Goal: Subscribe to service/newsletter

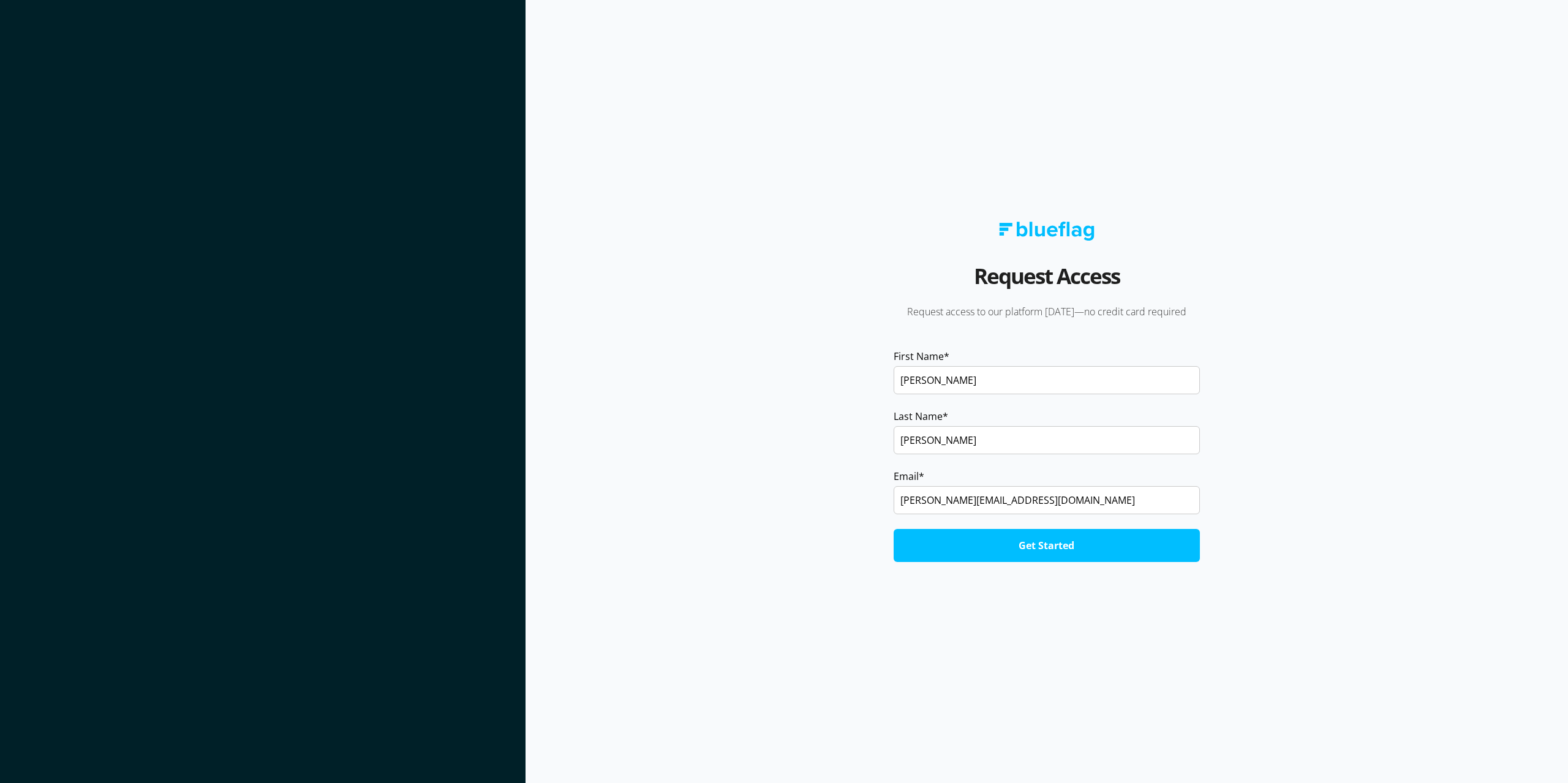
click at [1000, 496] on input "[PERSON_NAME][EMAIL_ADDRESS][DOMAIN_NAME]" at bounding box center [1046, 500] width 307 height 28
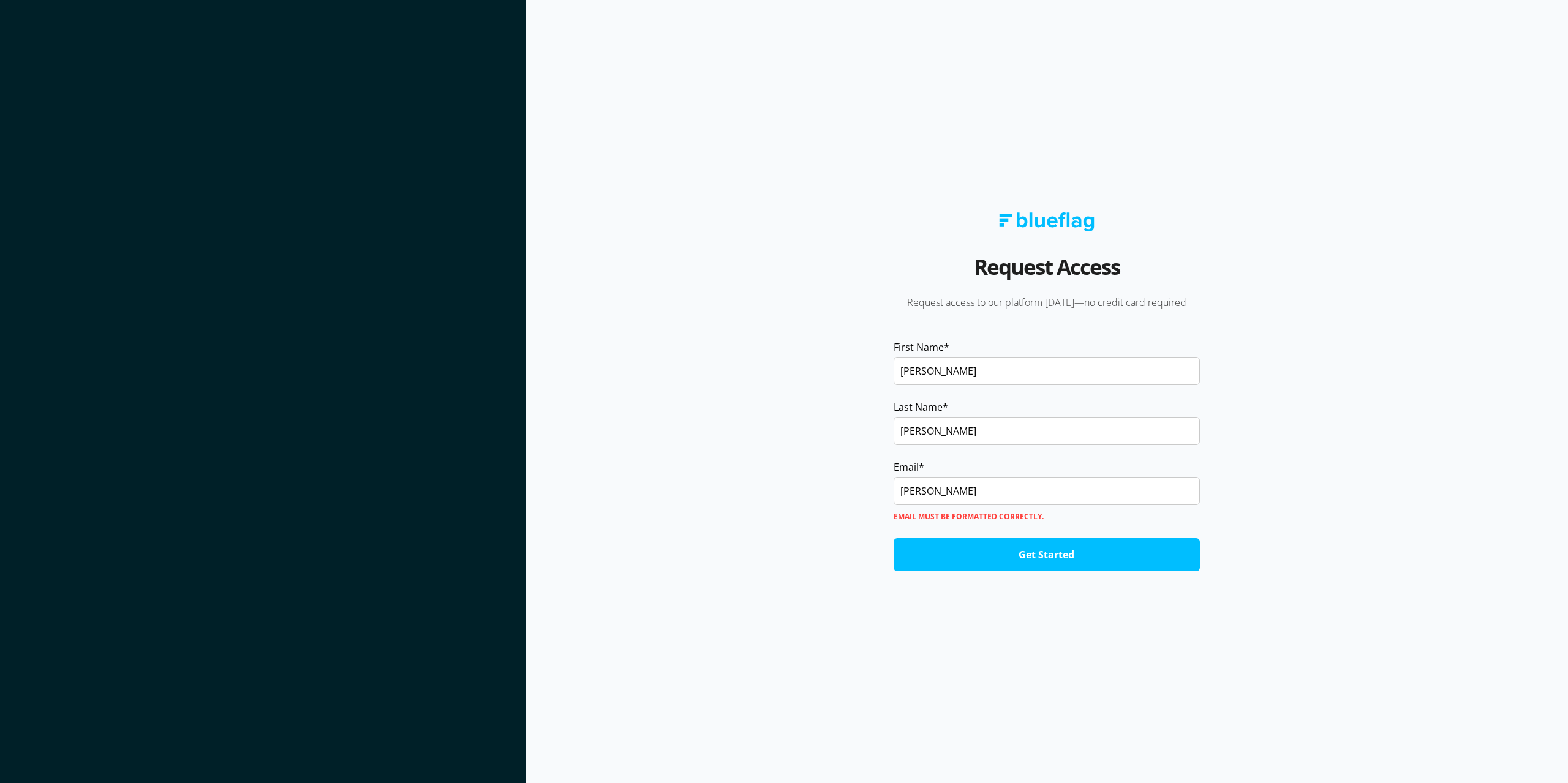
type input "[PERSON_NAME][EMAIL_ADDRESS][PERSON_NAME][DOMAIN_NAME]"
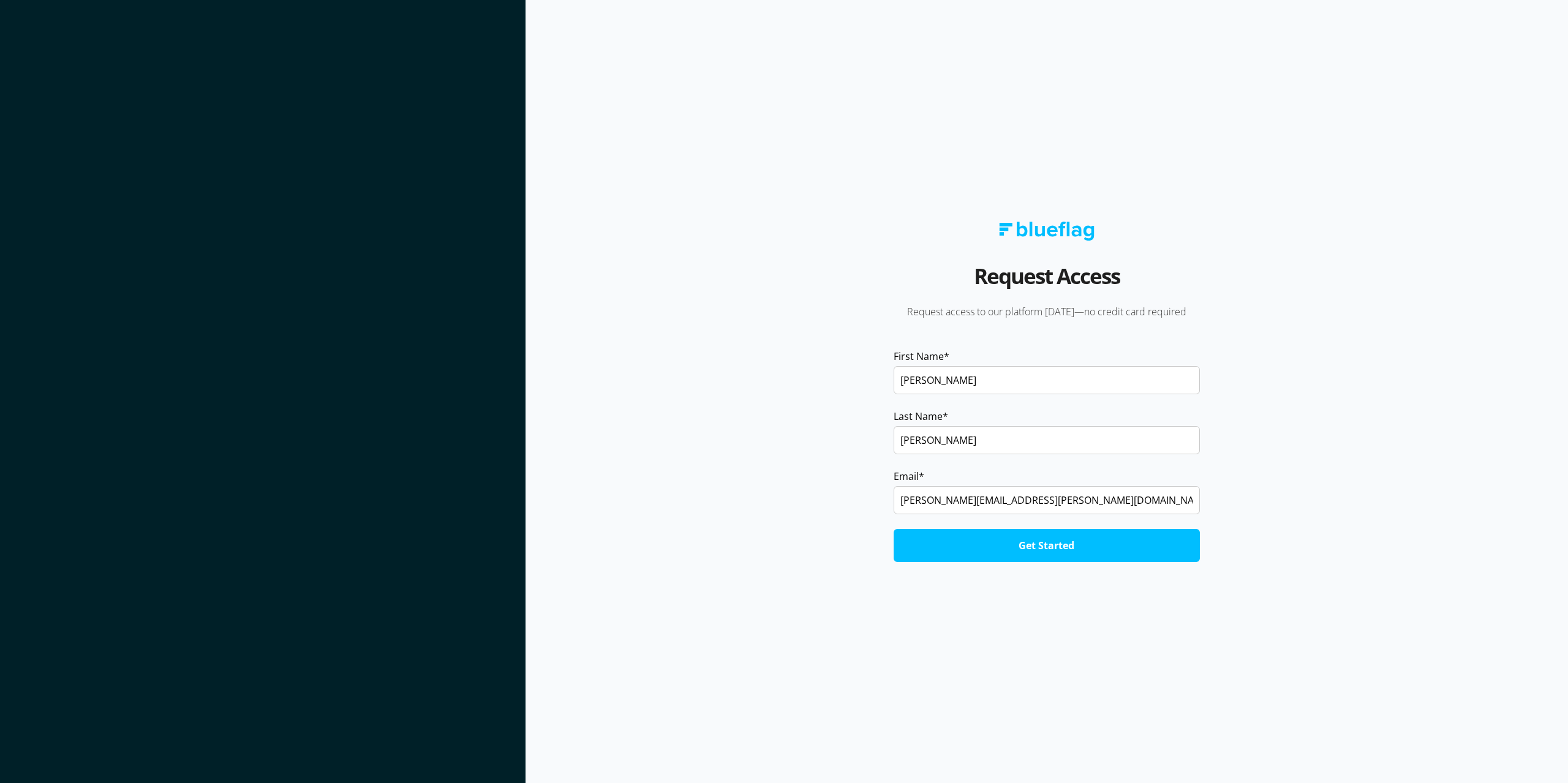
click at [1022, 561] on input "Get Started" at bounding box center [1046, 546] width 307 height 33
